Goal: Information Seeking & Learning: Learn about a topic

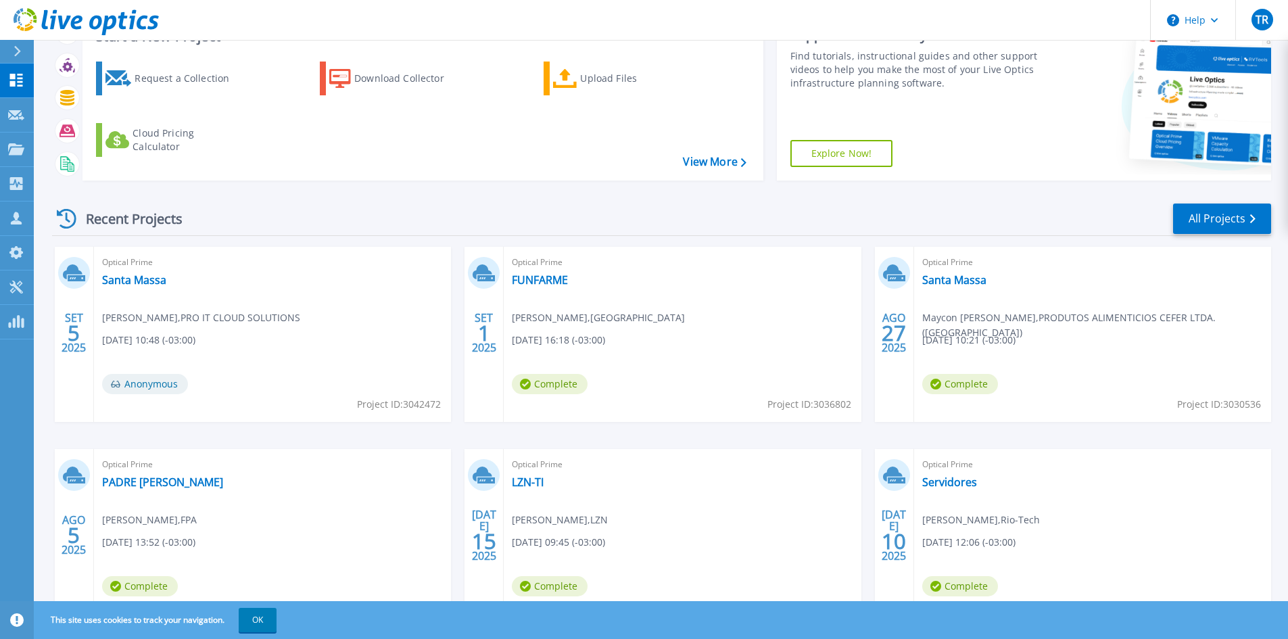
scroll to position [135, 0]
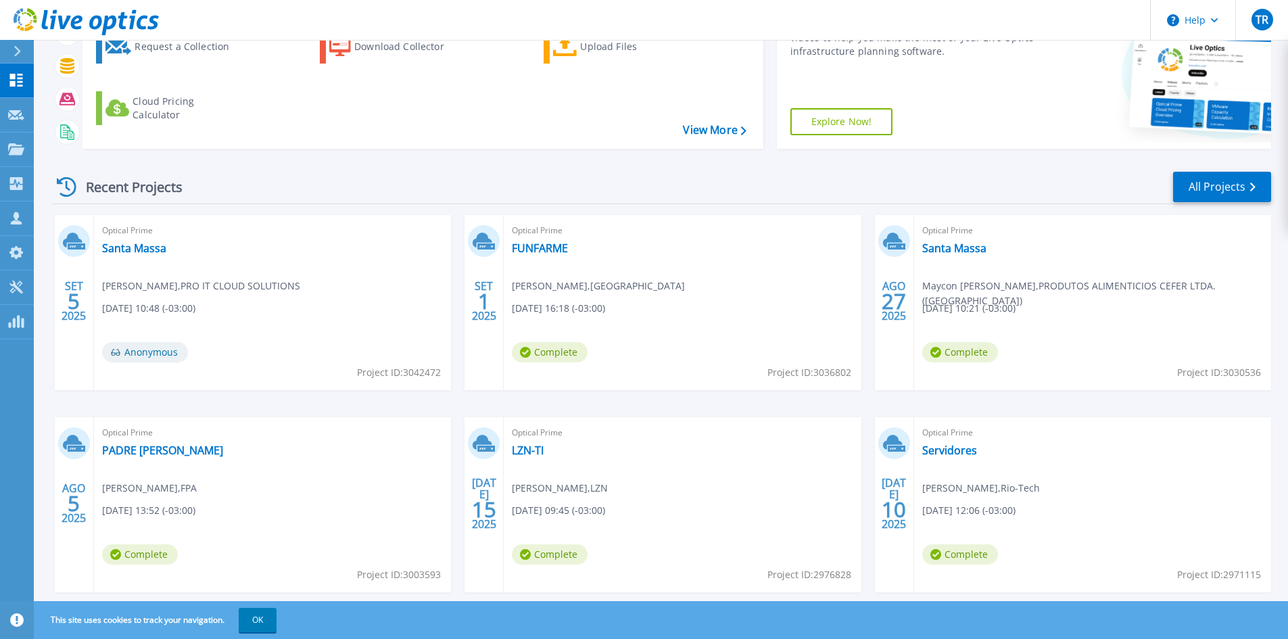
click at [661, 179] on div "Recent Projects All Projects" at bounding box center [661, 187] width 1219 height 34
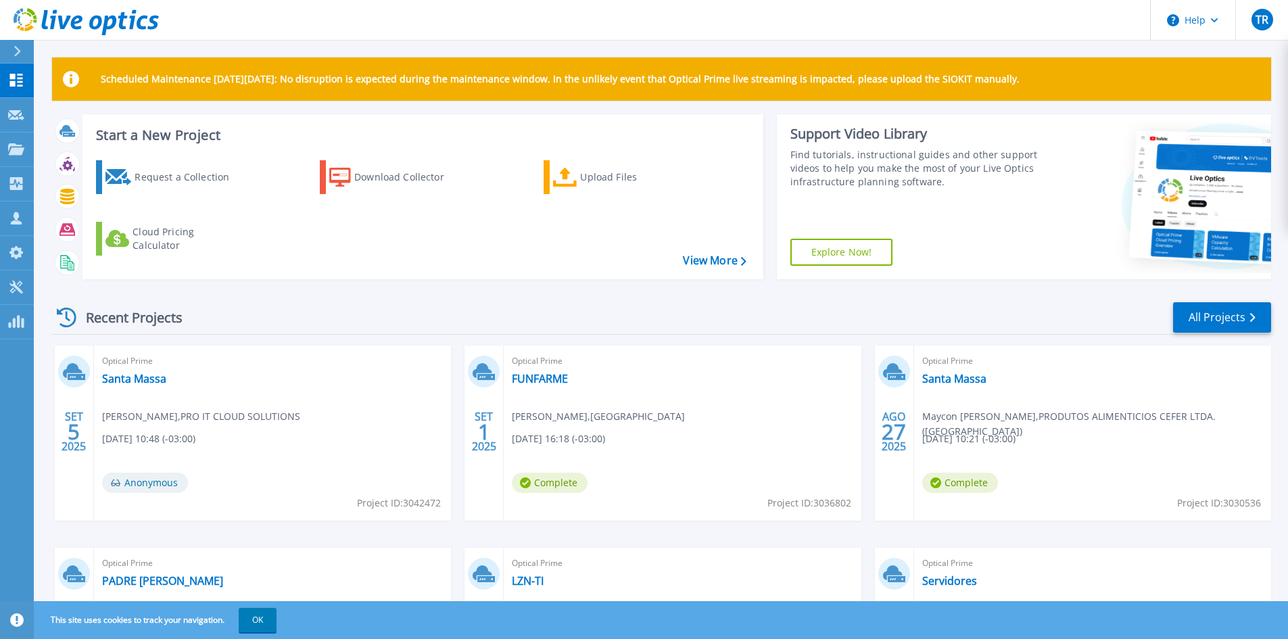
scroll to position [0, 0]
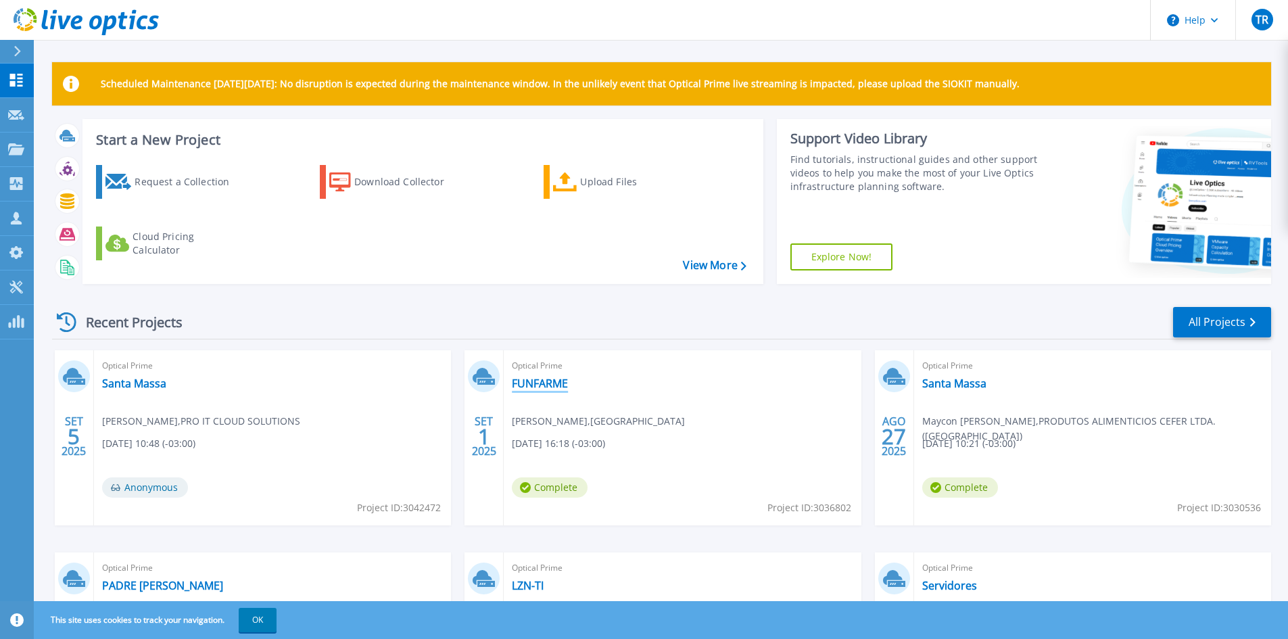
click at [543, 381] on link "FUNFARME" at bounding box center [540, 384] width 56 height 14
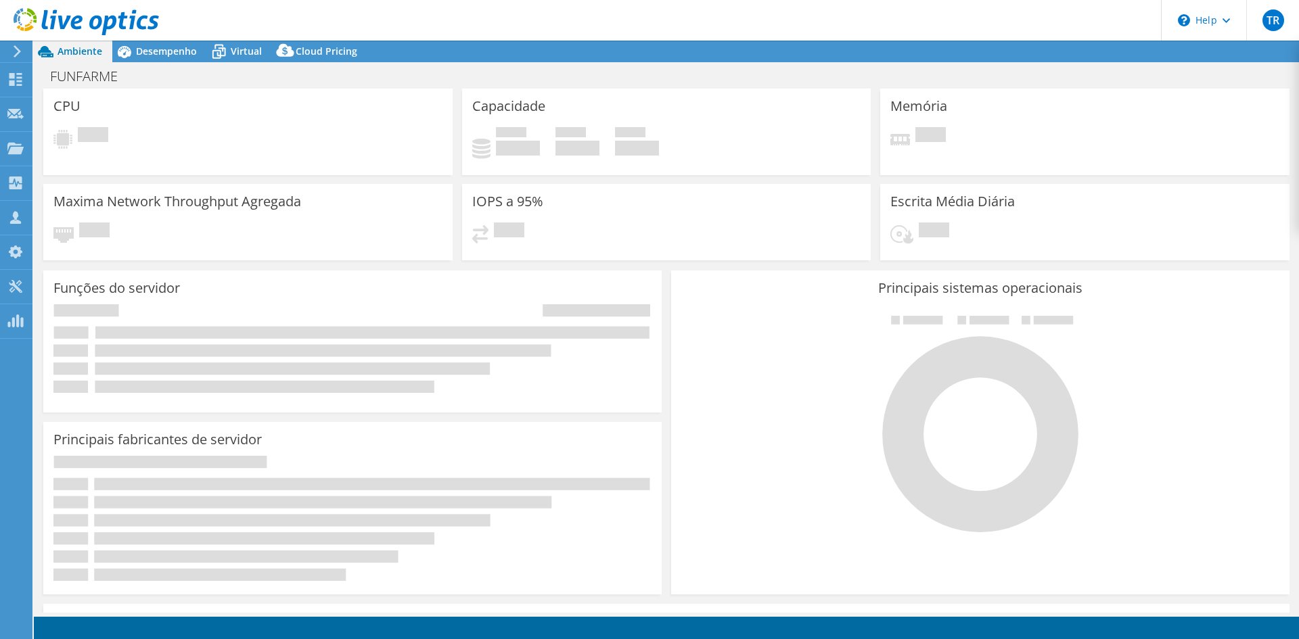
select select "USD"
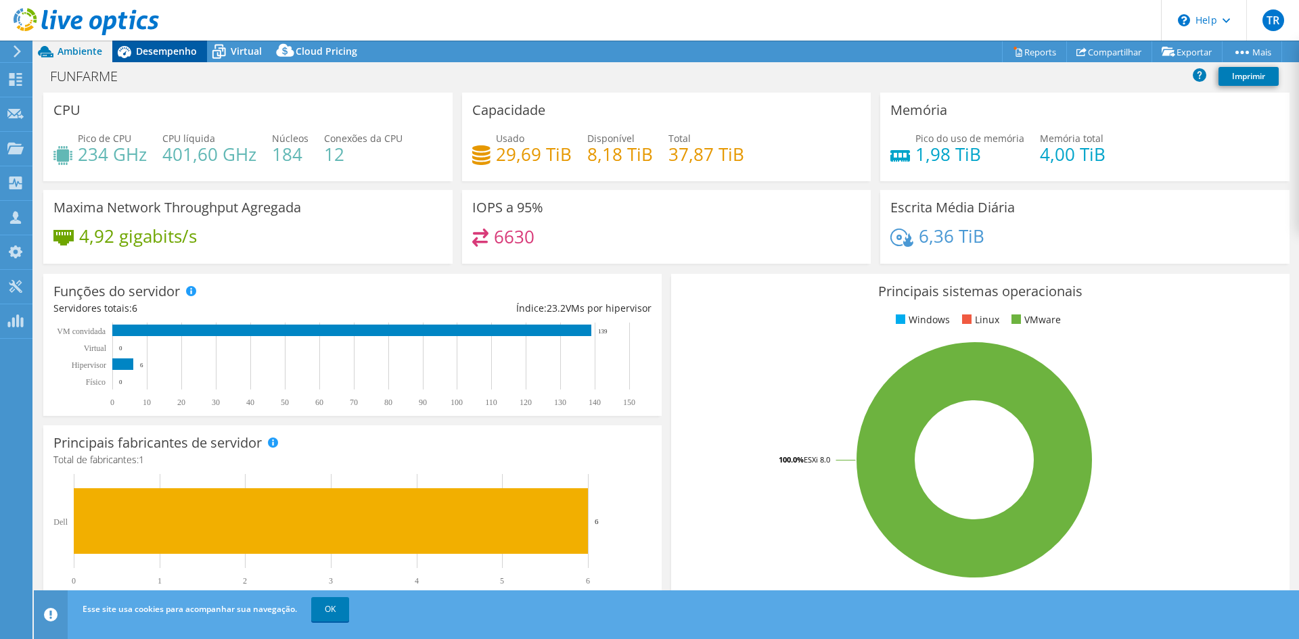
click at [162, 48] on span "Desempenho" at bounding box center [166, 51] width 61 height 13
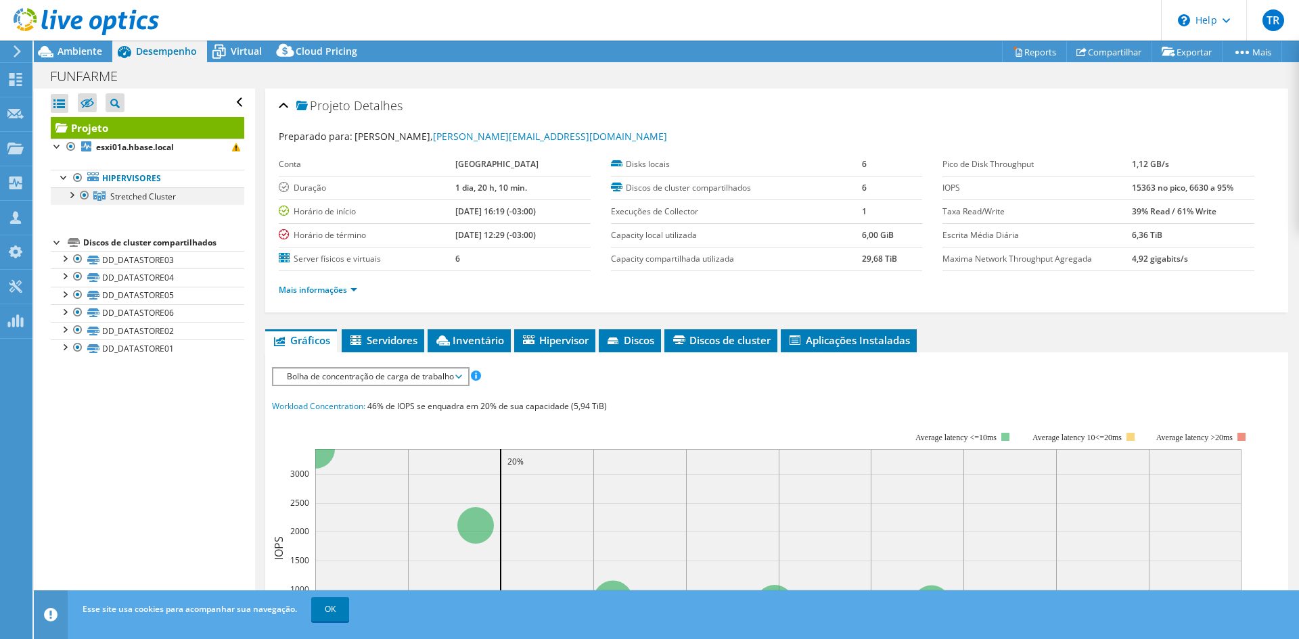
click at [74, 193] on div at bounding box center [71, 194] width 14 height 14
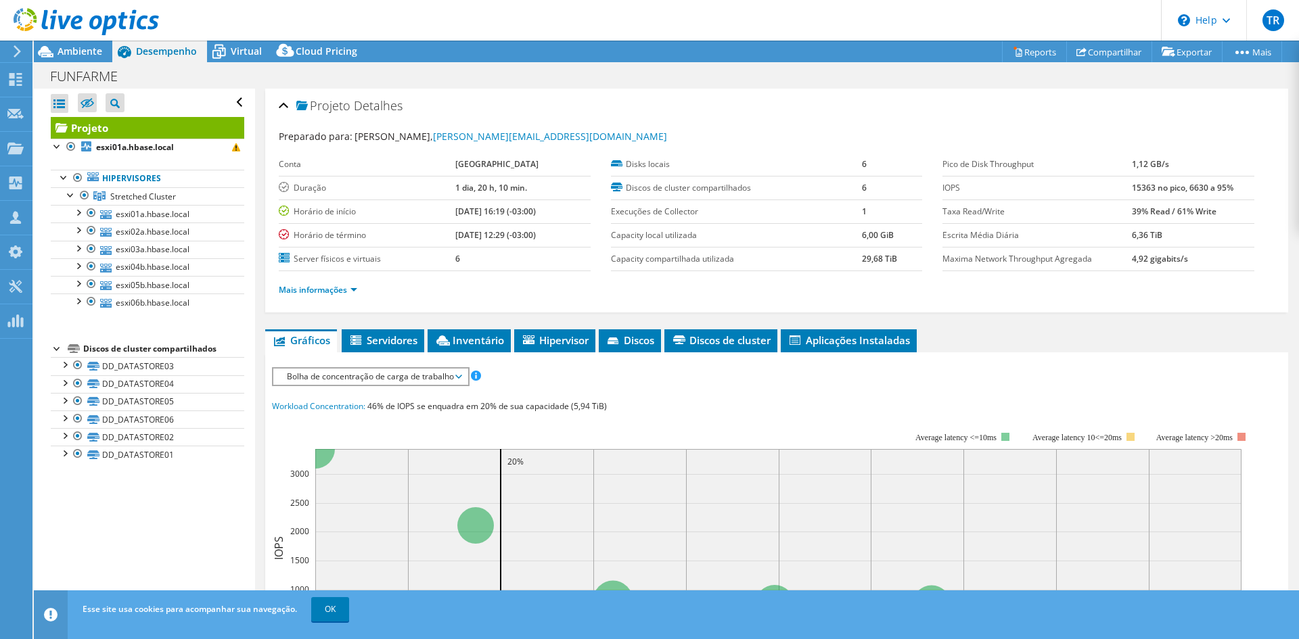
click at [636, 76] on div "FUNFARME Imprimir" at bounding box center [666, 76] width 1265 height 25
click at [615, 16] on header "TR Parceiro de Canal Tiago Rocha tiago.rocha@proitcs.com.br PRO IT CLOUD SOLUTI…" at bounding box center [649, 20] width 1299 height 41
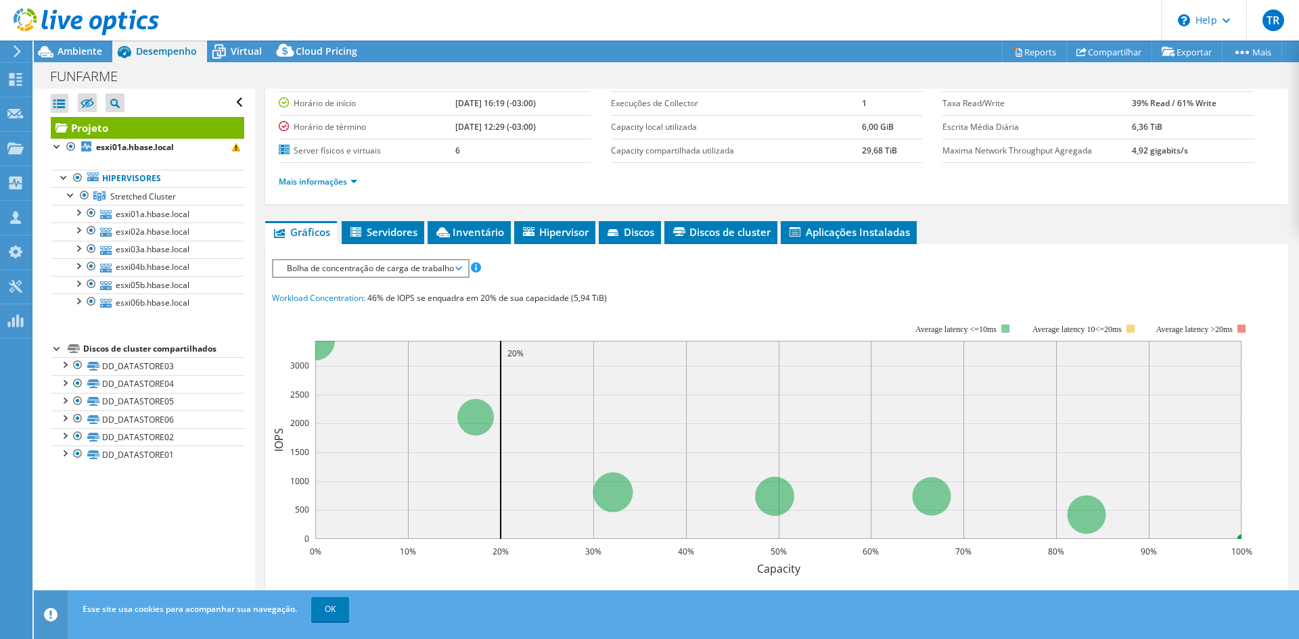
scroll to position [10, 0]
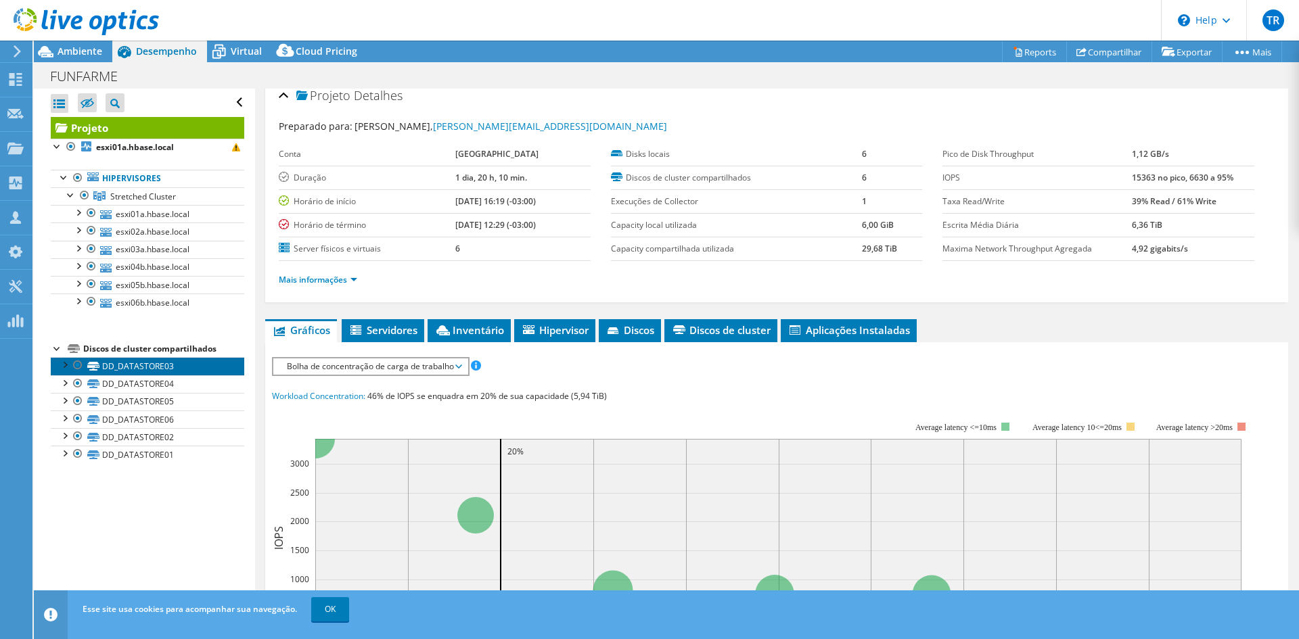
click at [142, 360] on link "DD_DATASTORE03" at bounding box center [147, 366] width 193 height 18
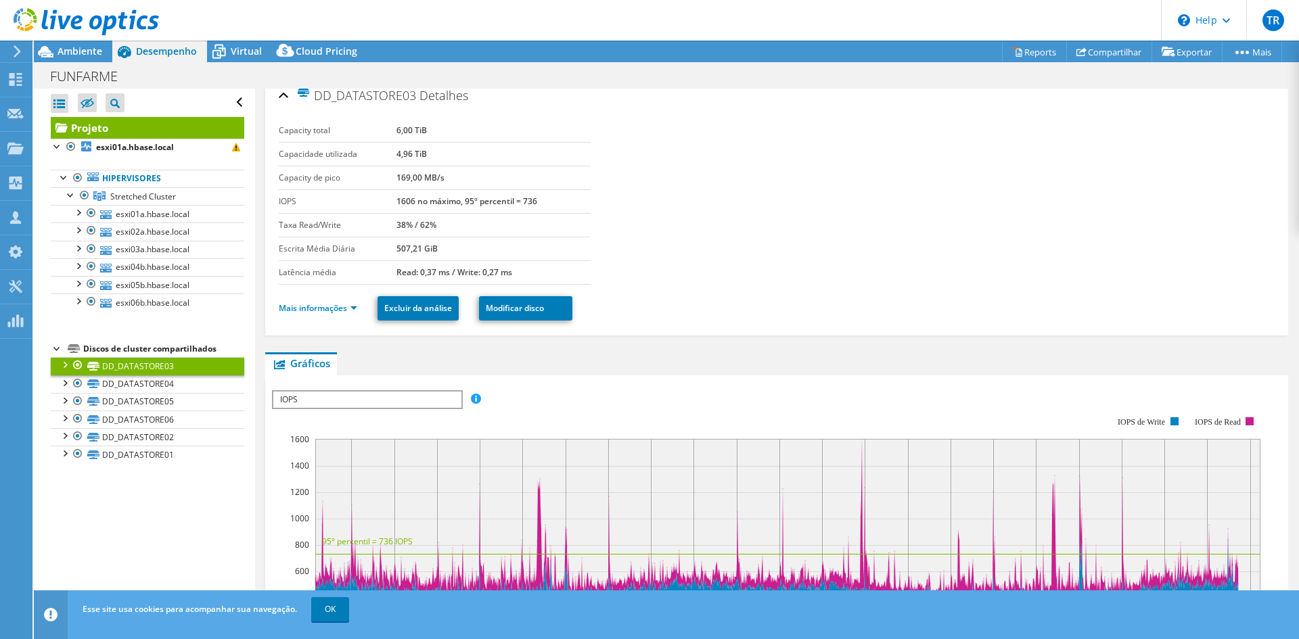
scroll to position [0, 0]
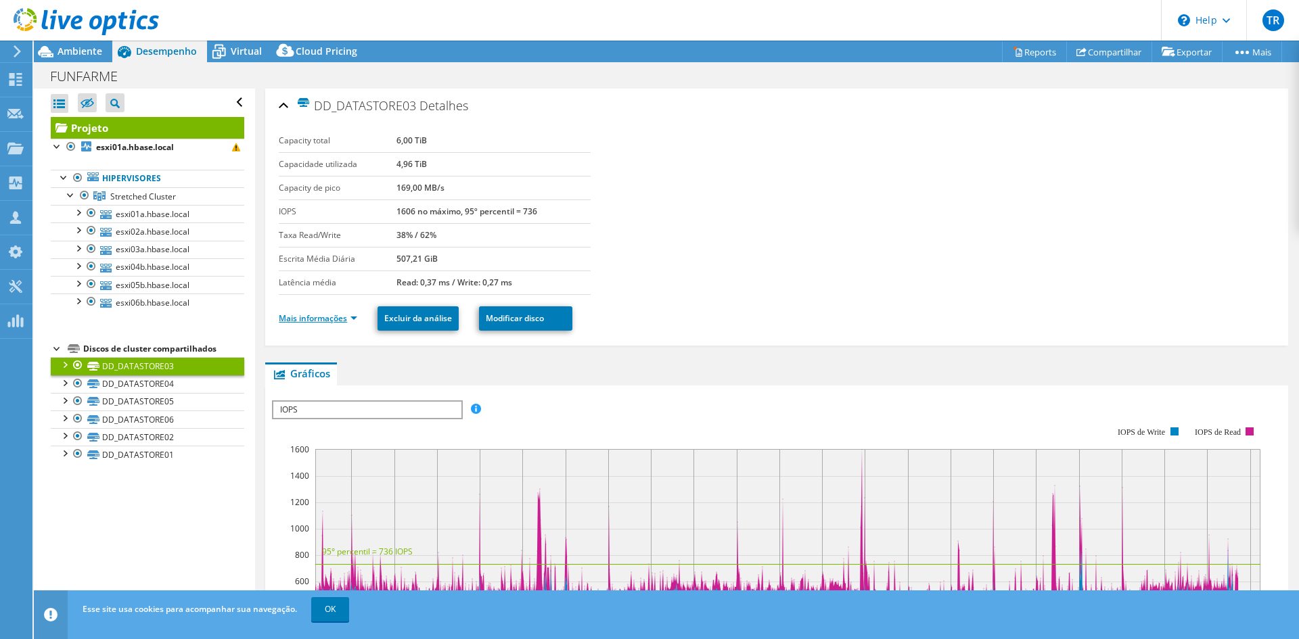
click at [336, 315] on link "Mais informações" at bounding box center [318, 317] width 78 height 11
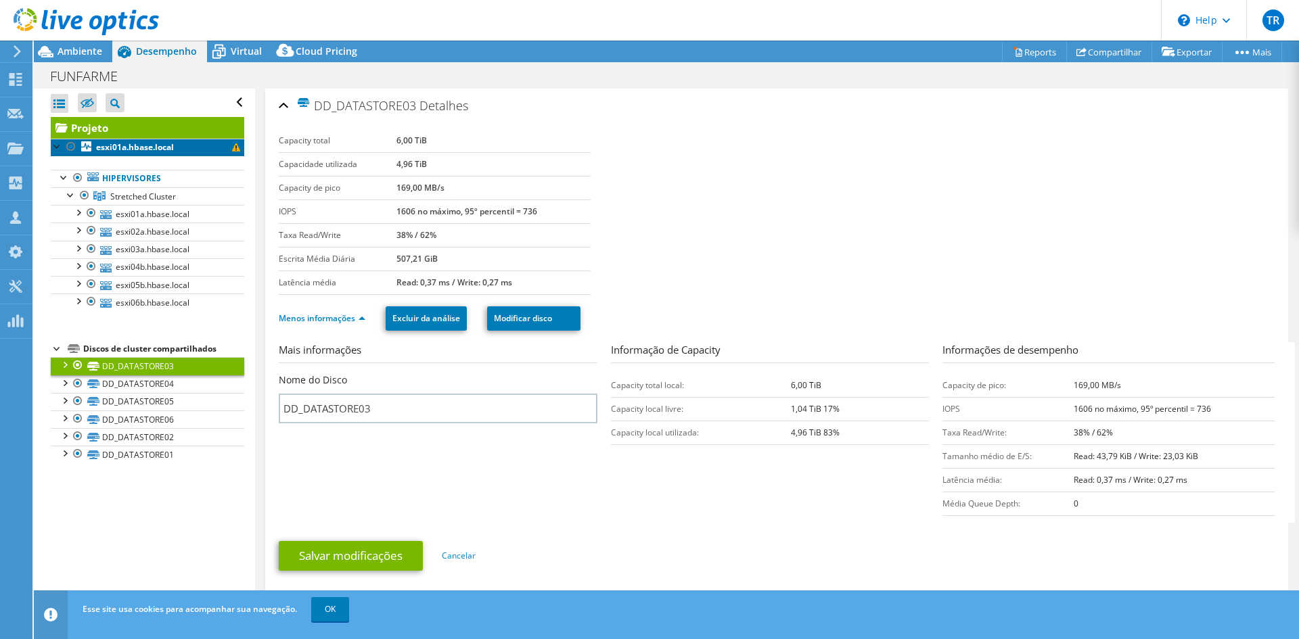
click at [110, 145] on b "esxi01a.hbase.local" at bounding box center [135, 146] width 78 height 11
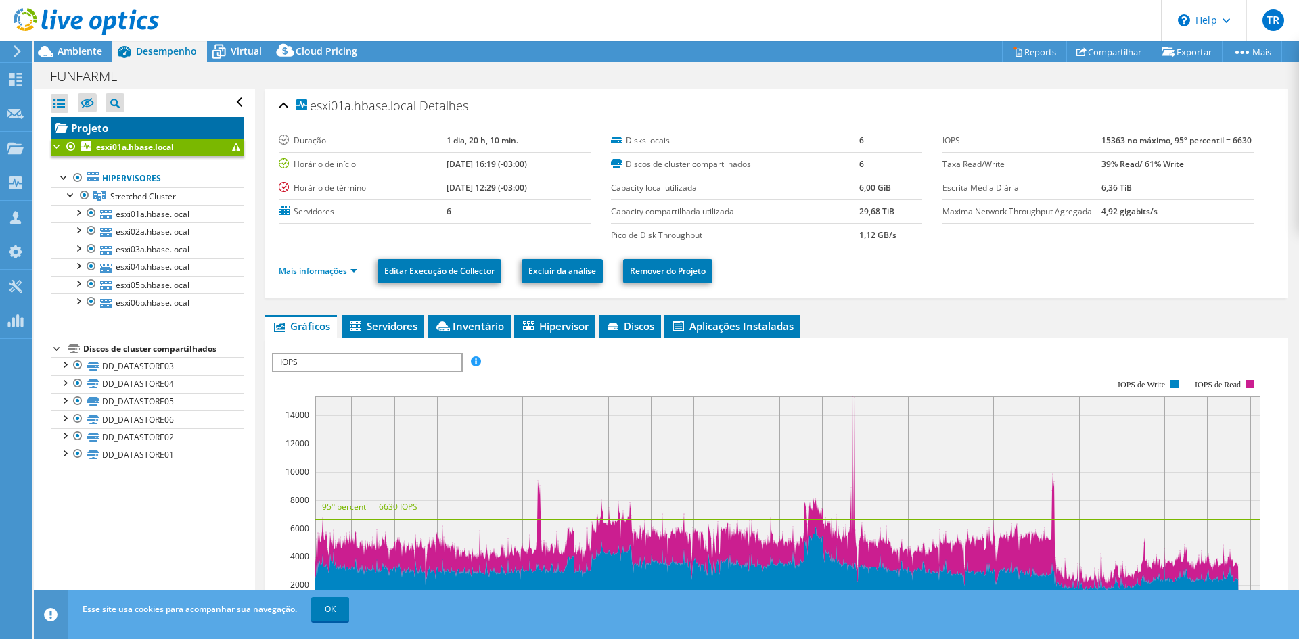
click at [90, 127] on link "Projeto" at bounding box center [147, 128] width 193 height 22
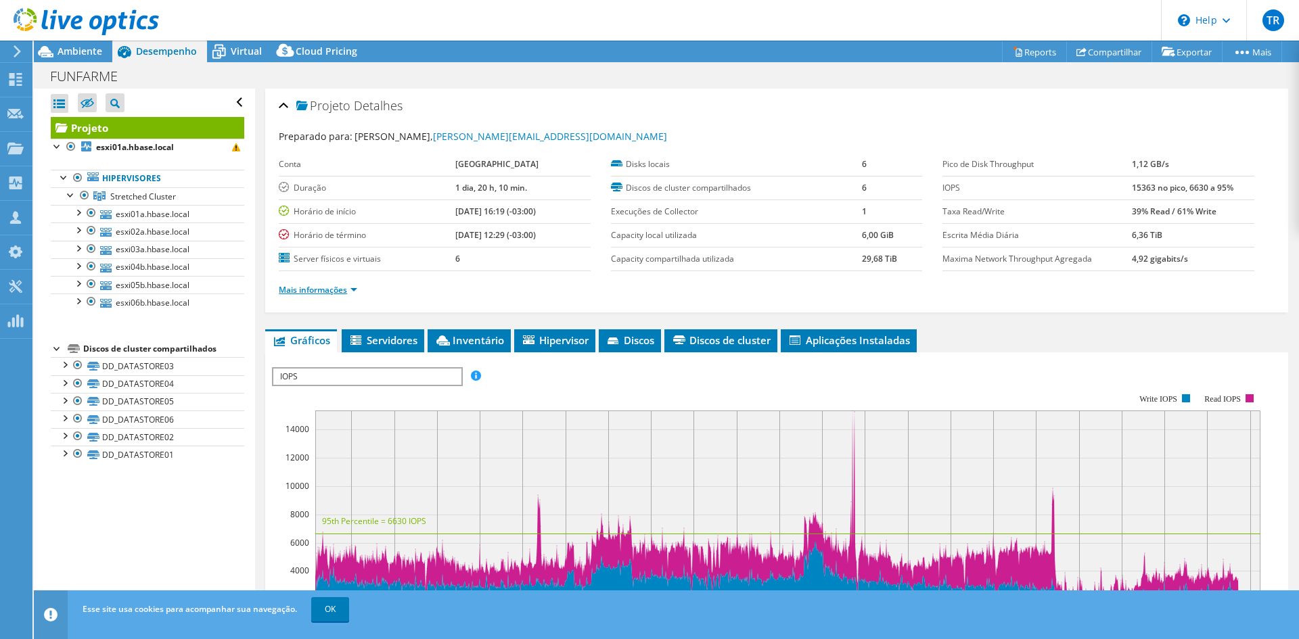
click at [327, 287] on link "Mais informações" at bounding box center [318, 289] width 78 height 11
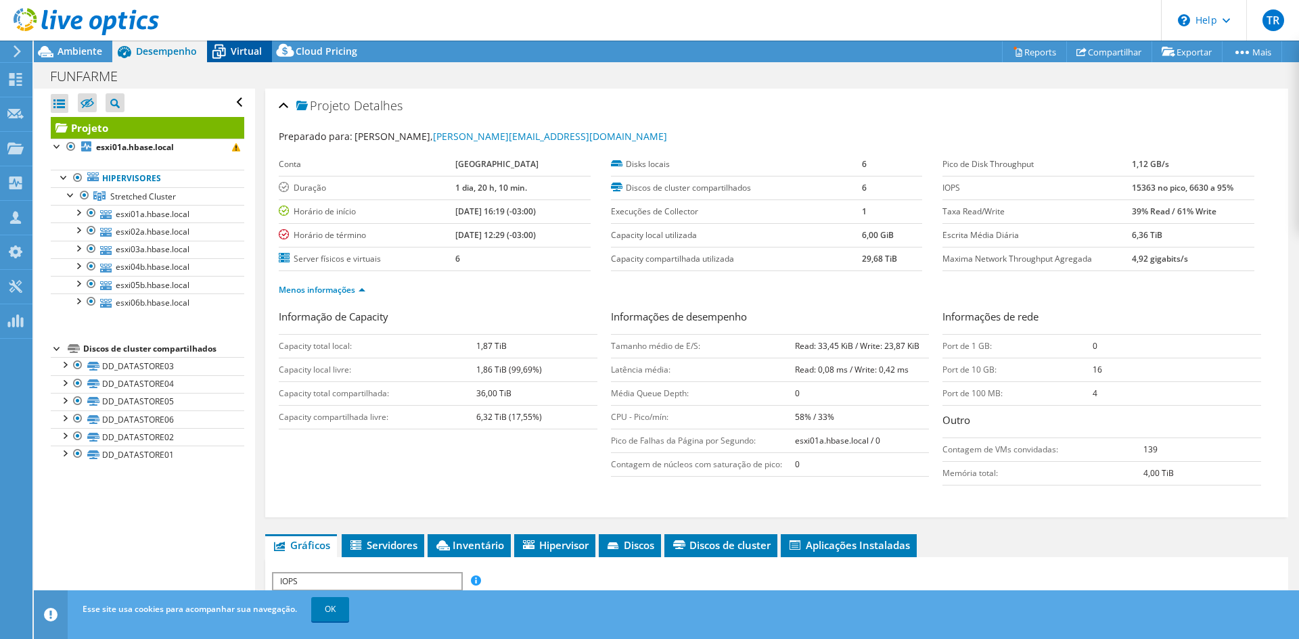
click at [246, 48] on span "Virtual" at bounding box center [246, 51] width 31 height 13
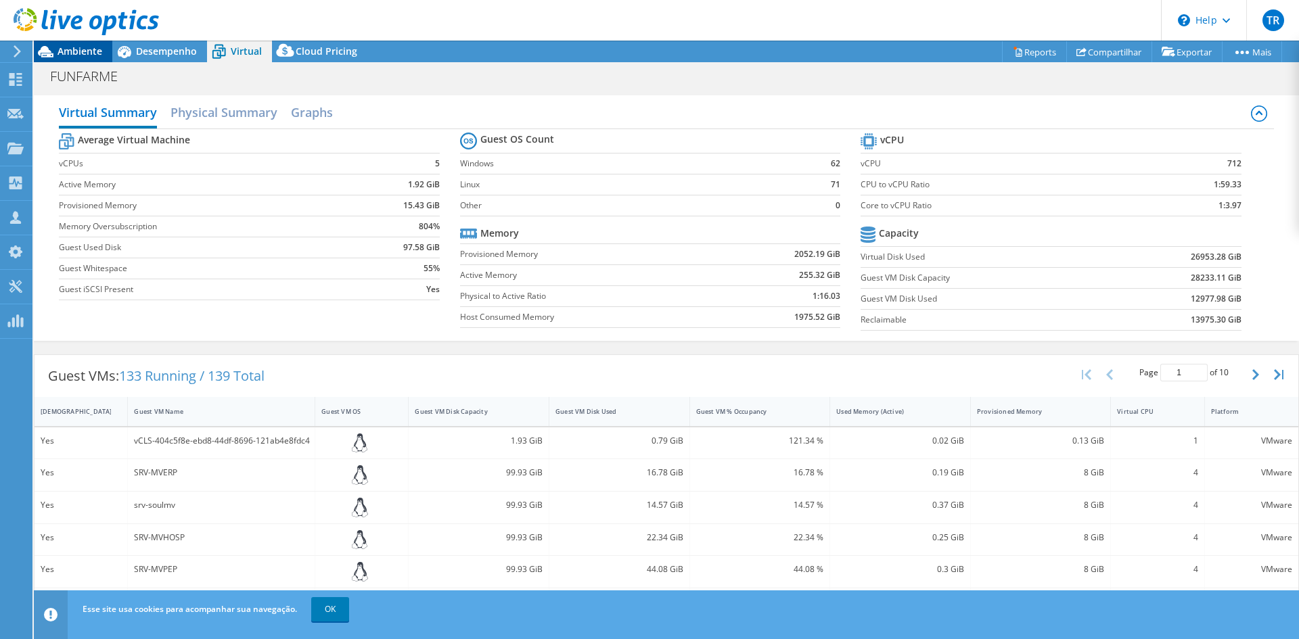
click at [74, 49] on span "Ambiente" at bounding box center [79, 51] width 45 height 13
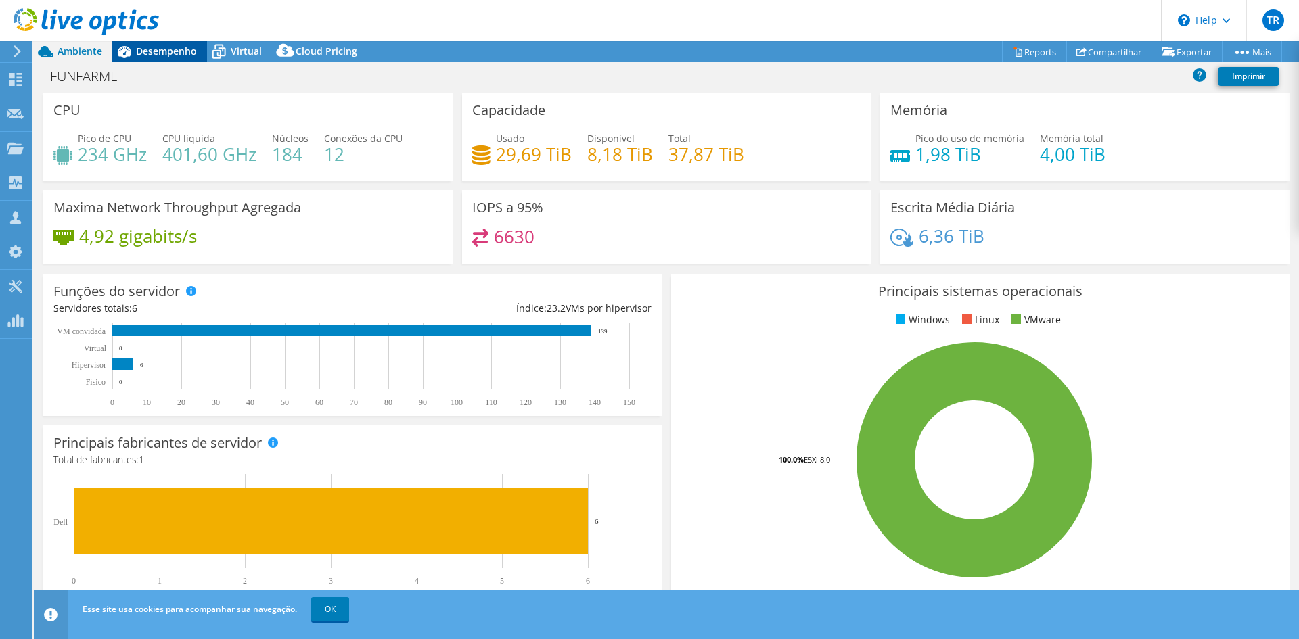
click at [161, 48] on span "Desempenho" at bounding box center [166, 51] width 61 height 13
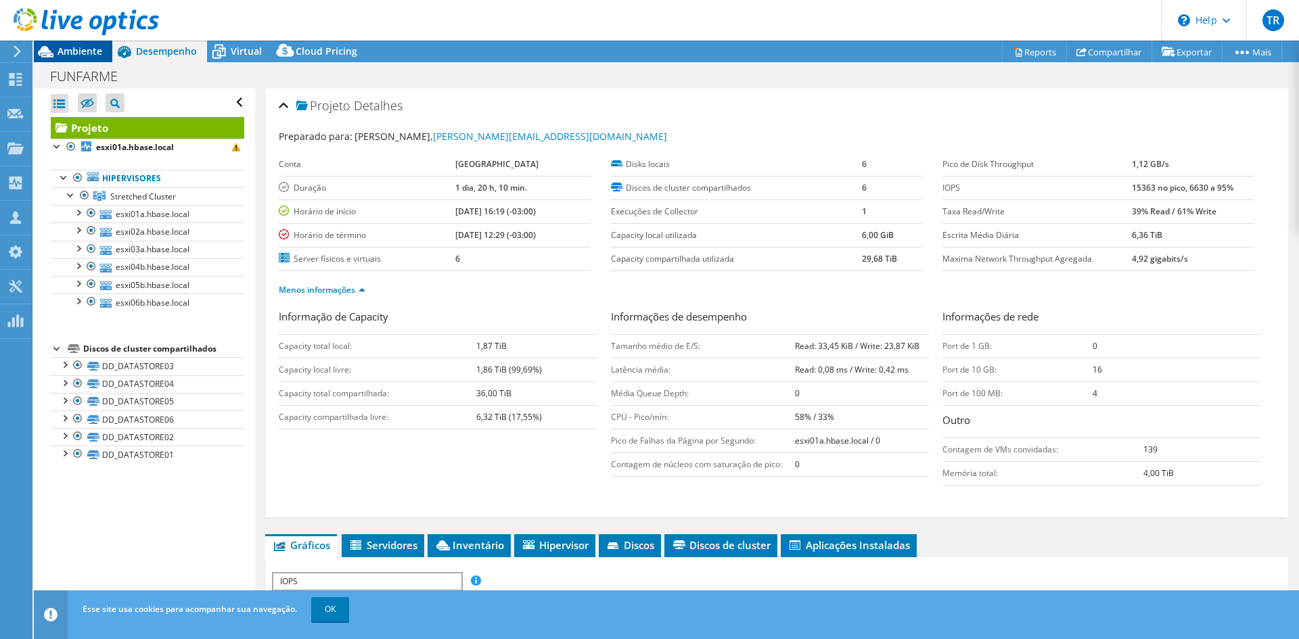
click at [74, 51] on span "Ambiente" at bounding box center [79, 51] width 45 height 13
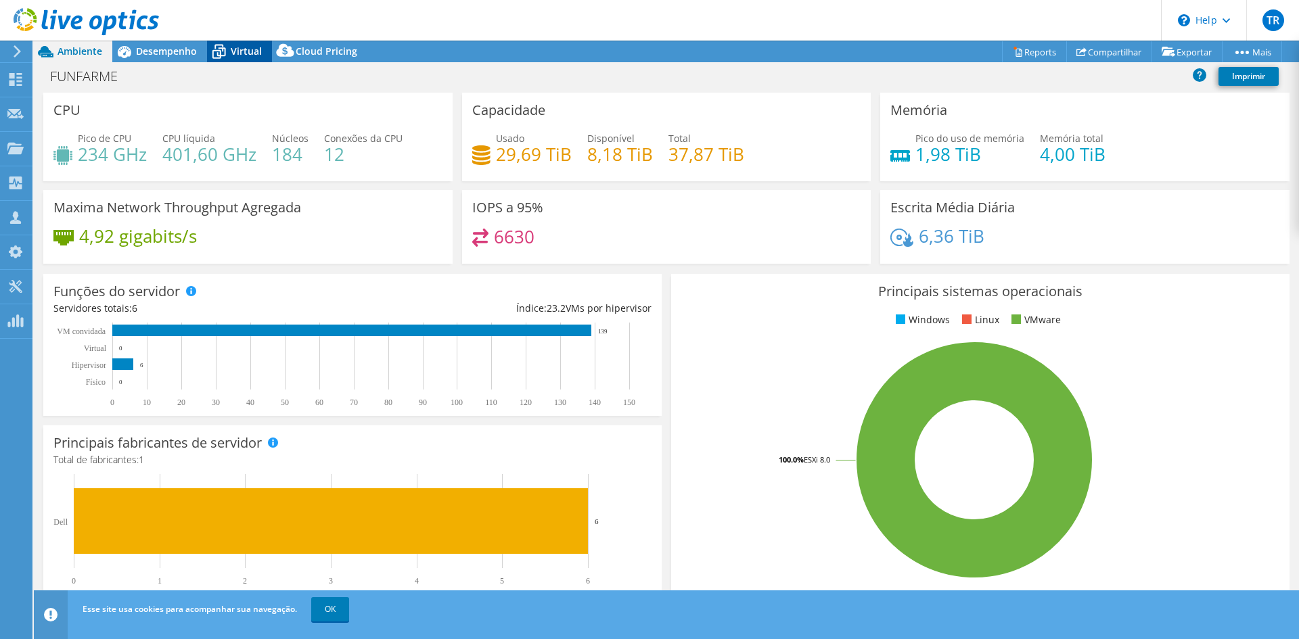
click at [252, 54] on span "Virtual" at bounding box center [246, 51] width 31 height 13
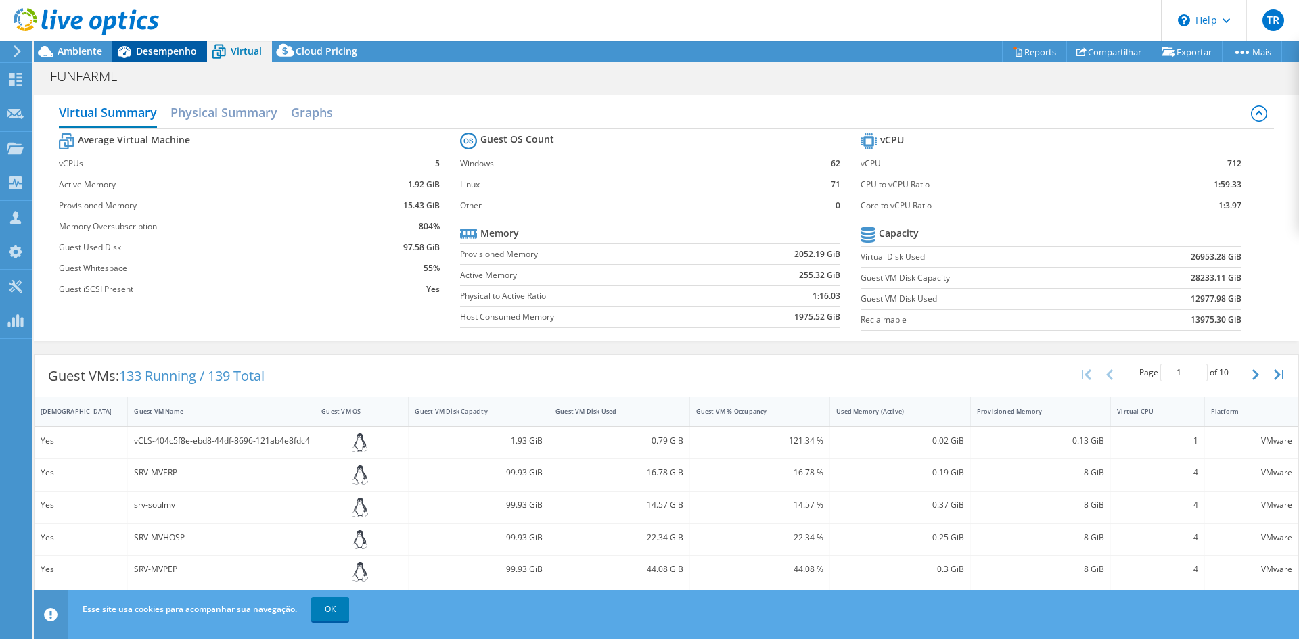
click at [175, 45] on span "Desempenho" at bounding box center [166, 51] width 61 height 13
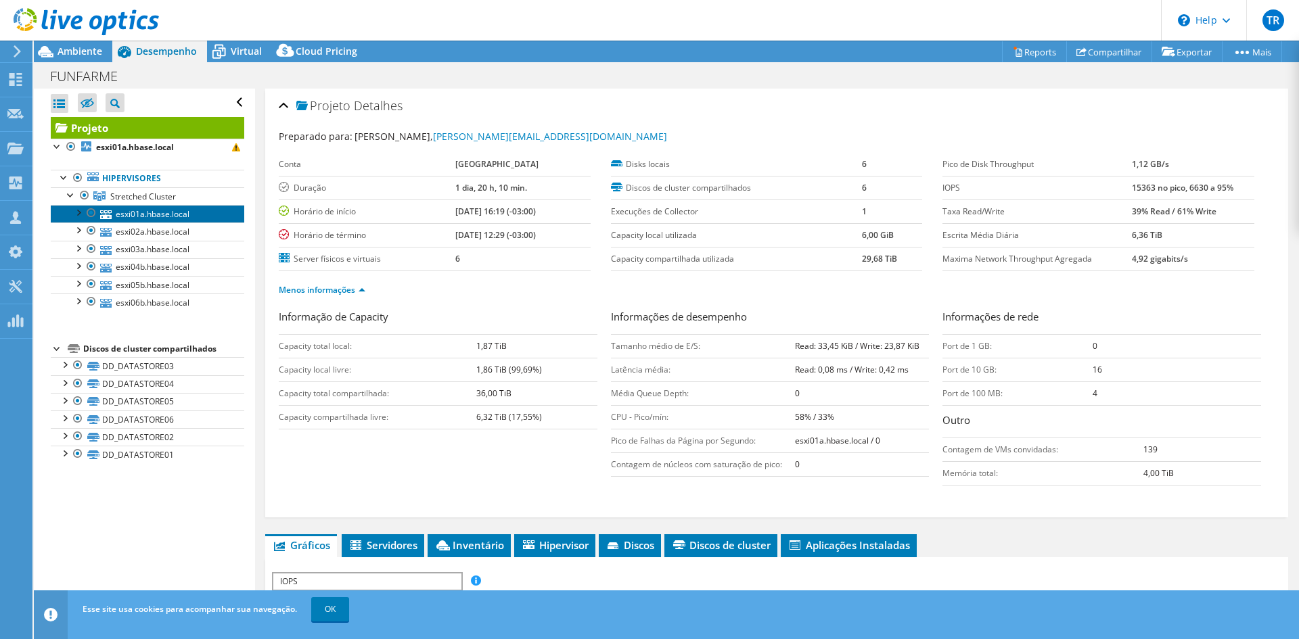
click at [158, 210] on link "esxi01a.hbase.local" at bounding box center [147, 214] width 193 height 18
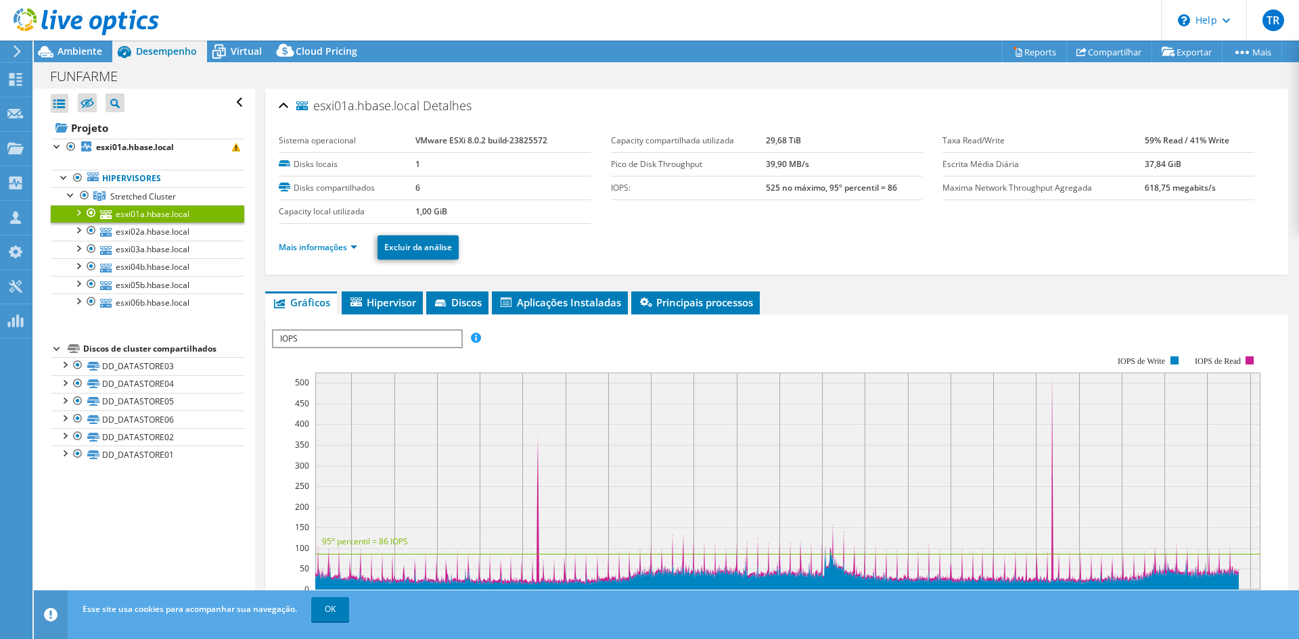
drag, startPoint x: 547, startPoint y: 144, endPoint x: 410, endPoint y: 140, distance: 137.4
click at [410, 140] on tr "Sistema operacional VMware ESXi 8.0.2 build-23825572" at bounding box center [435, 141] width 312 height 24
click at [619, 111] on div "esxi01a.hbase.local Detalhes" at bounding box center [777, 106] width 996 height 29
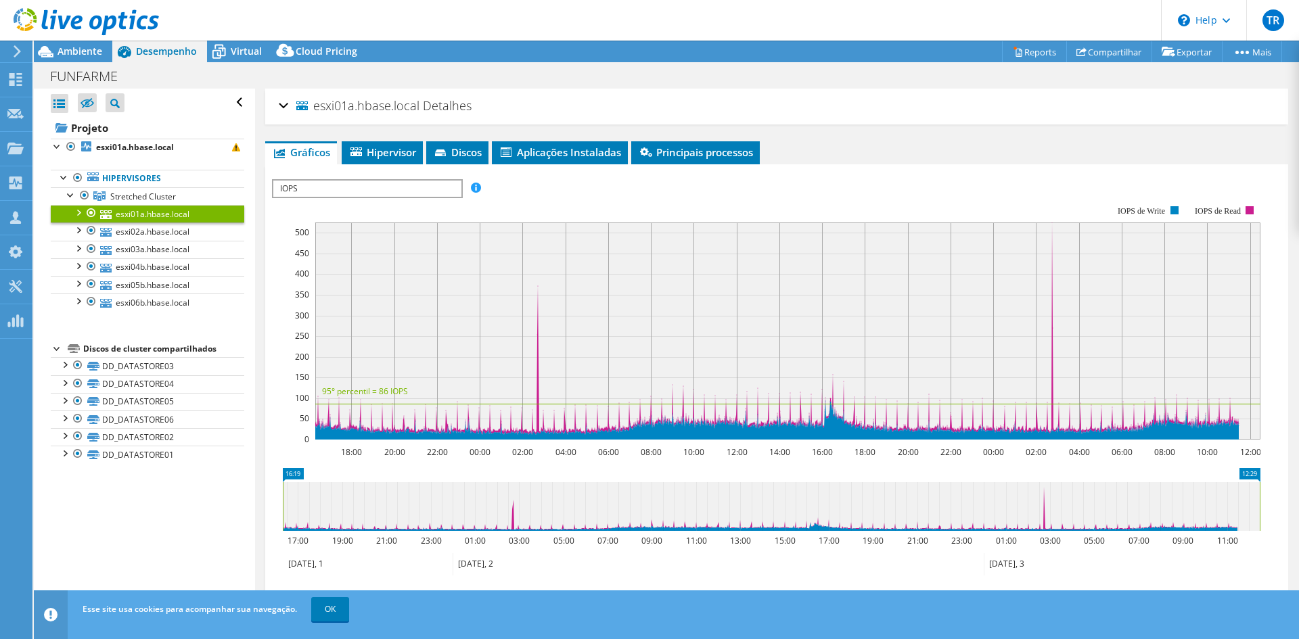
click at [543, 110] on div "esxi01a.hbase.local Detalhes" at bounding box center [777, 106] width 996 height 29
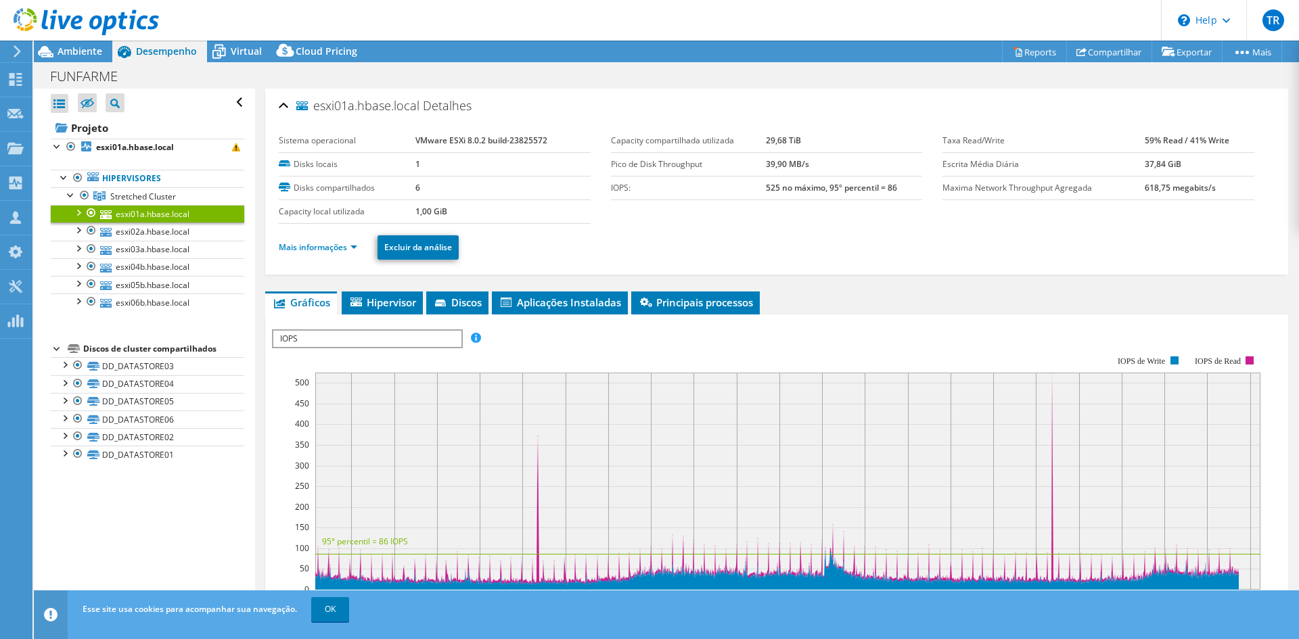
click at [360, 248] on li "Mais informações" at bounding box center [322, 247] width 87 height 15
click at [342, 246] on link "Mais informações" at bounding box center [318, 246] width 78 height 11
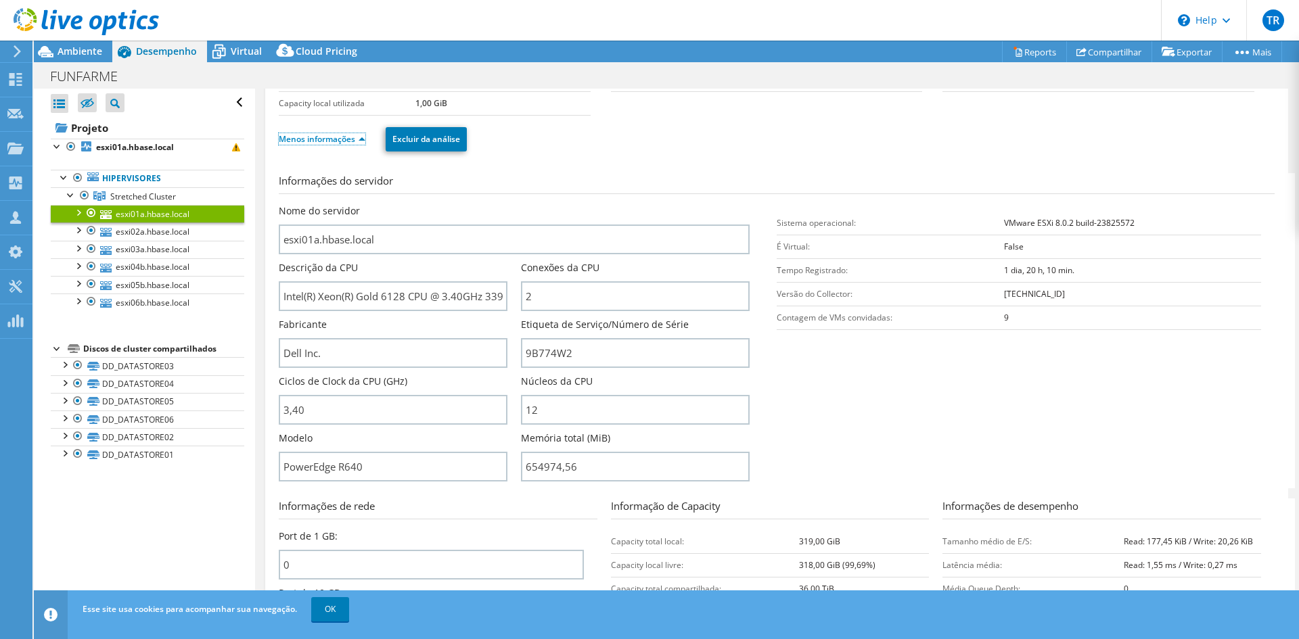
scroll to position [135, 0]
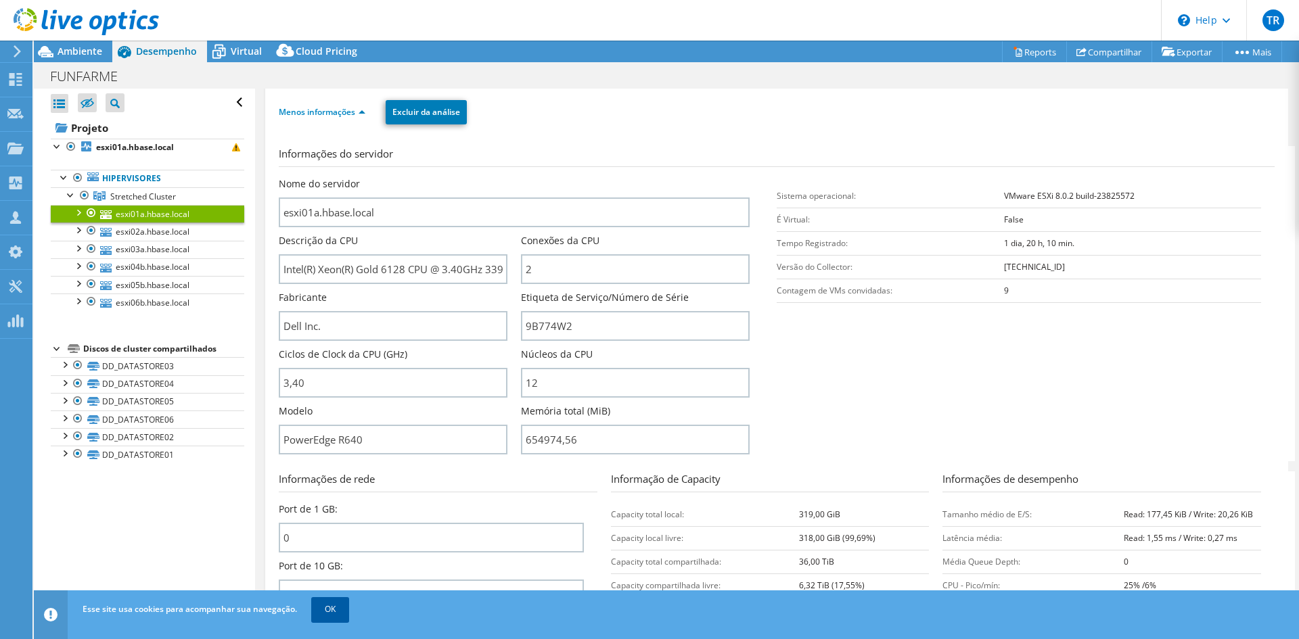
click at [332, 605] on link "OK" at bounding box center [330, 609] width 38 height 24
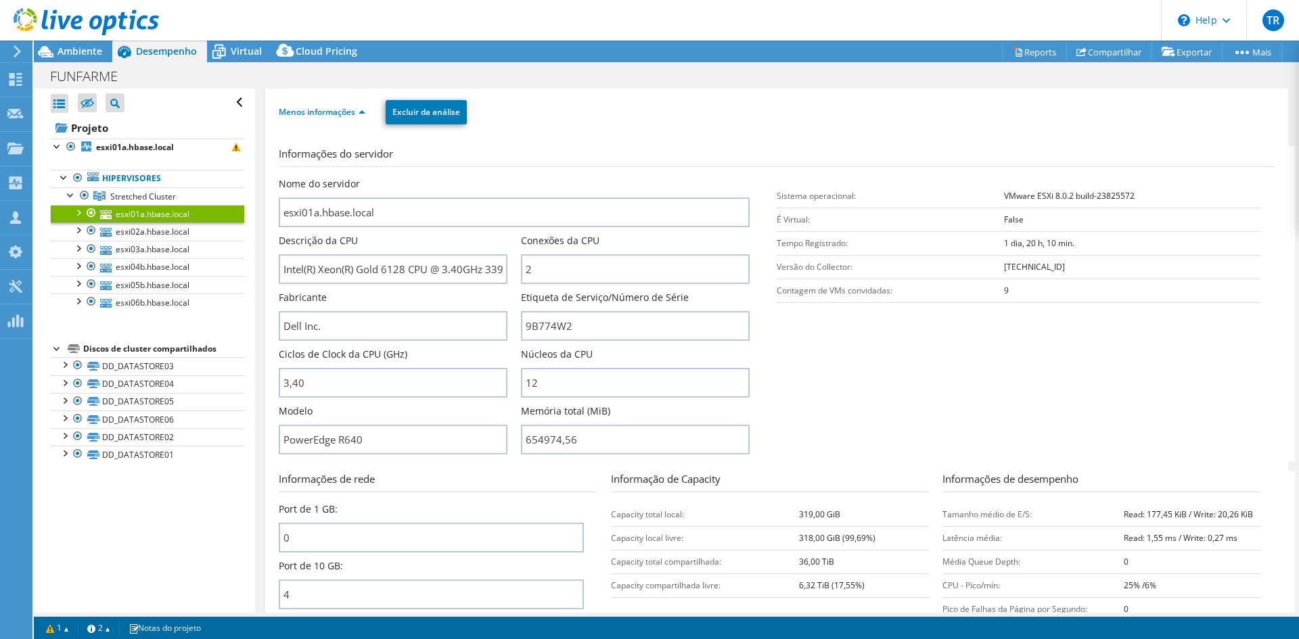
click at [638, 118] on ul "Menos informações Excluir da análise" at bounding box center [777, 111] width 996 height 28
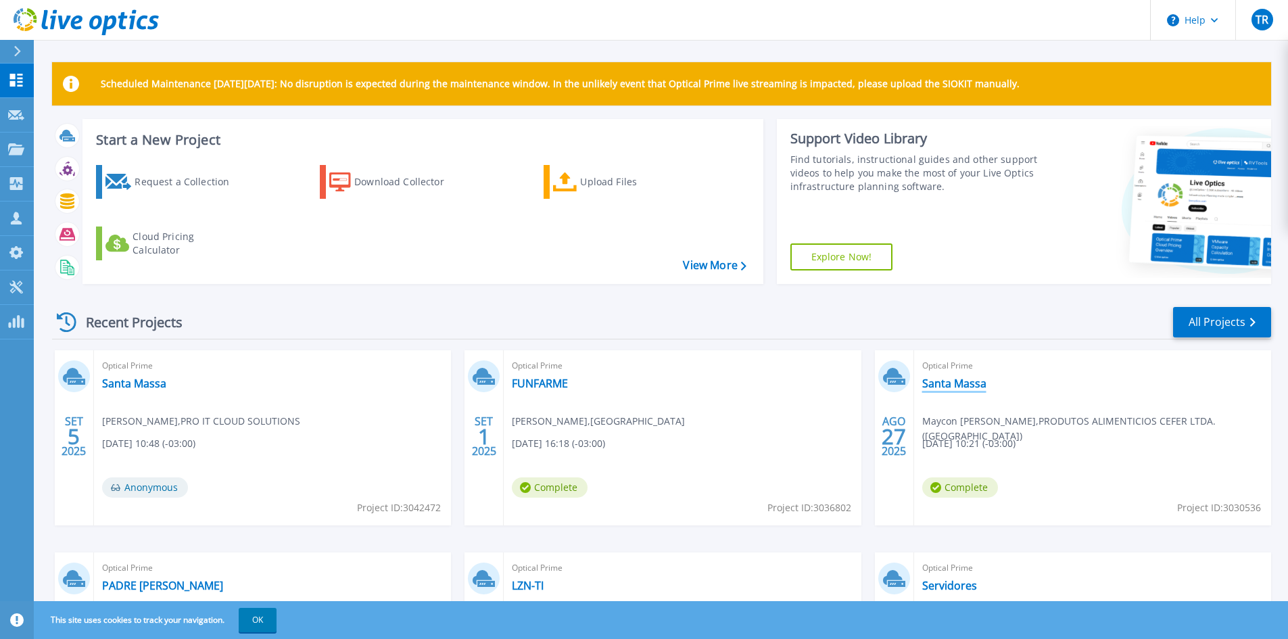
click at [959, 381] on link "Santa Massa" at bounding box center [955, 384] width 64 height 14
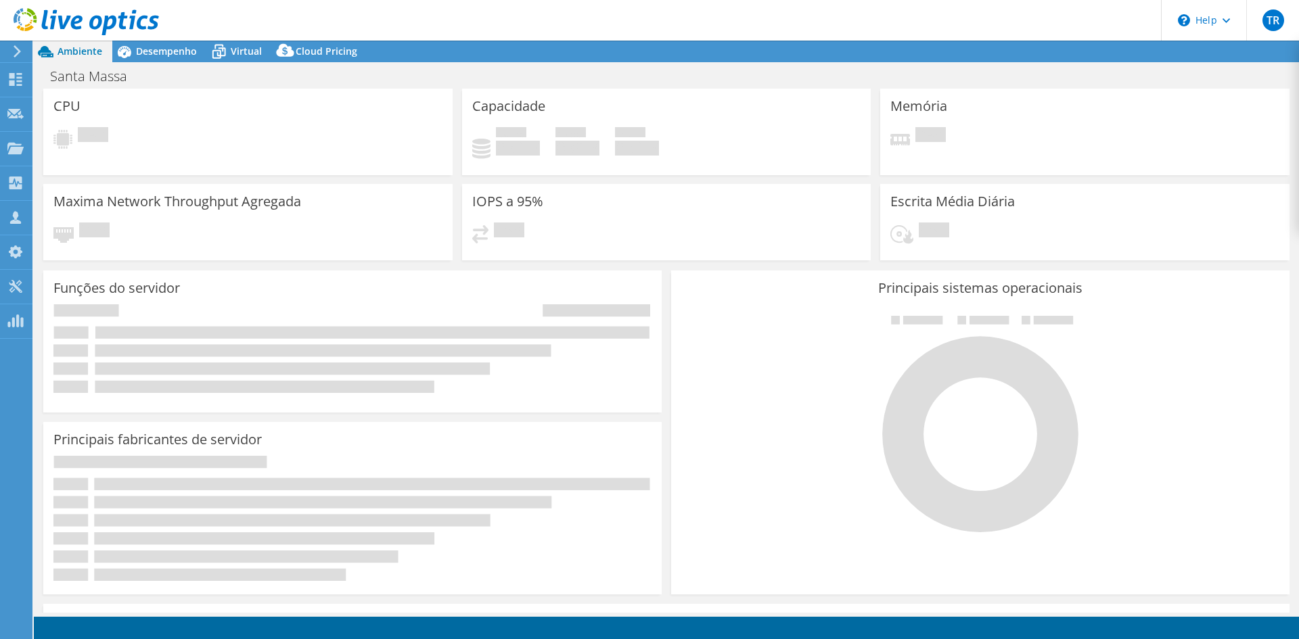
select select "SouthAmerica"
select select "BRL"
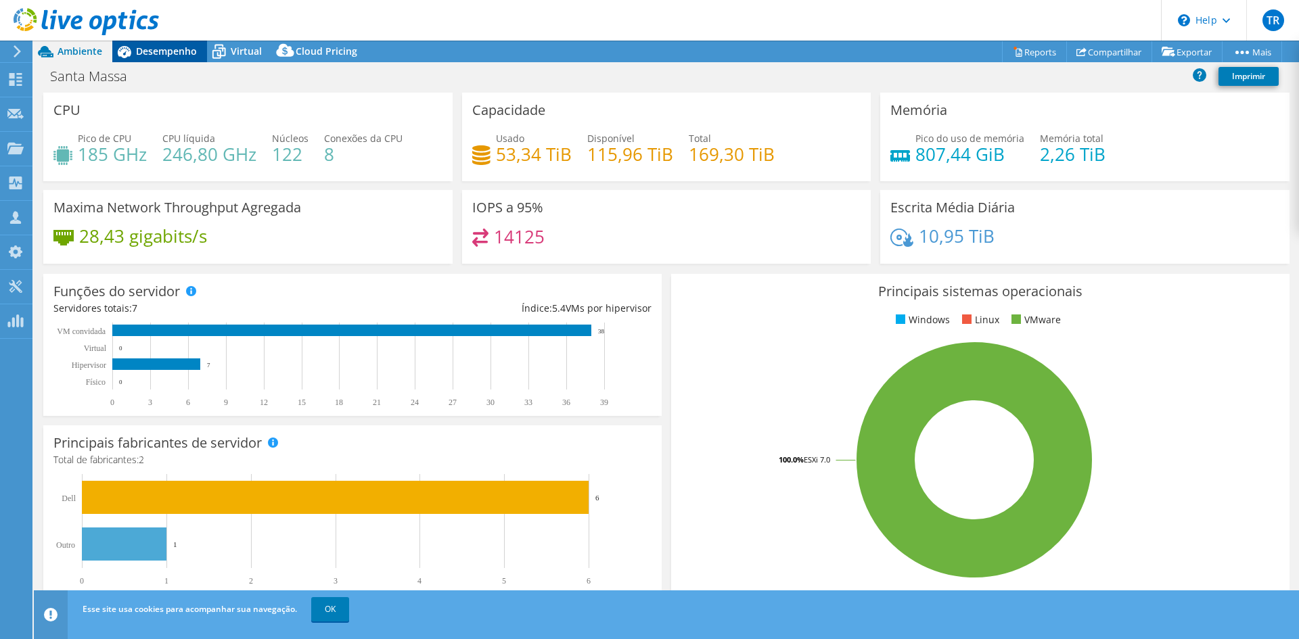
click at [164, 51] on span "Desempenho" at bounding box center [166, 51] width 61 height 13
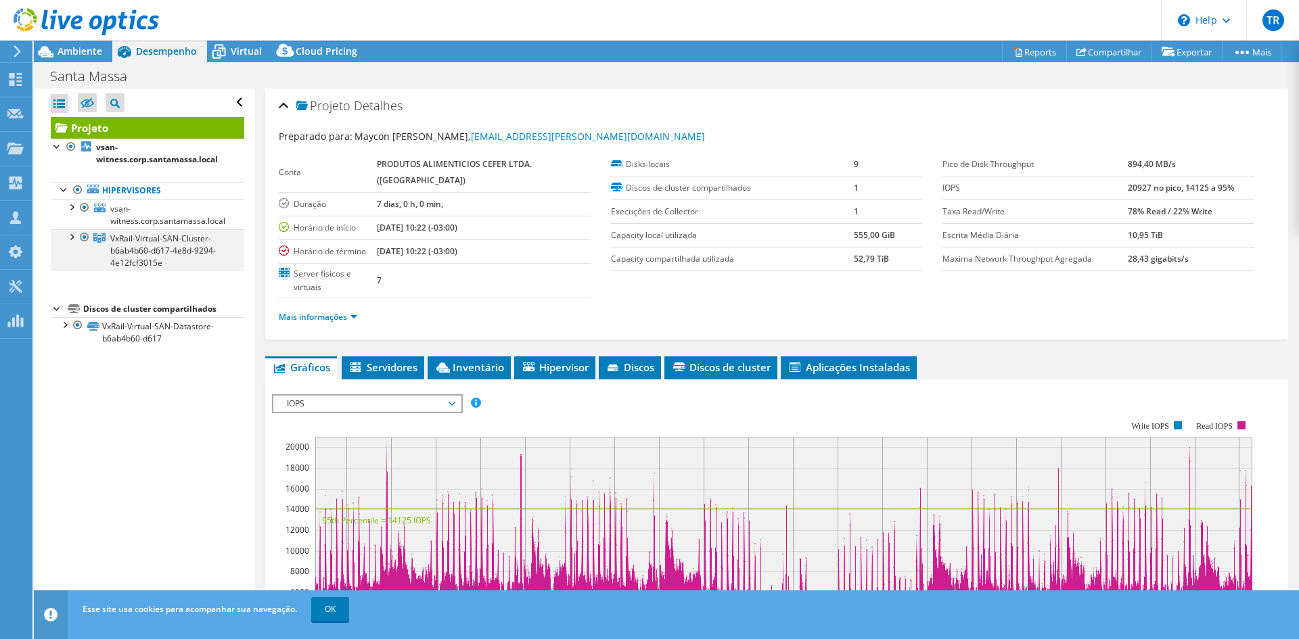
click at [72, 232] on div at bounding box center [71, 236] width 14 height 14
